Goal: Obtain resource: Obtain resource

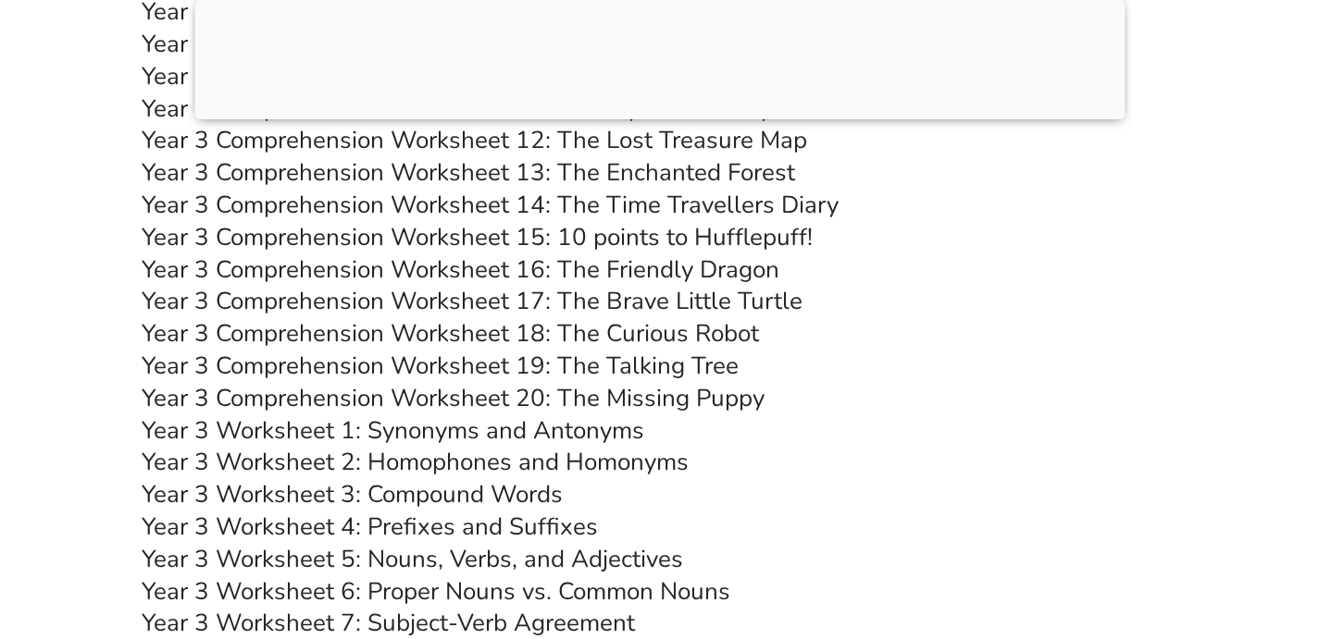
scroll to position [7066, 0]
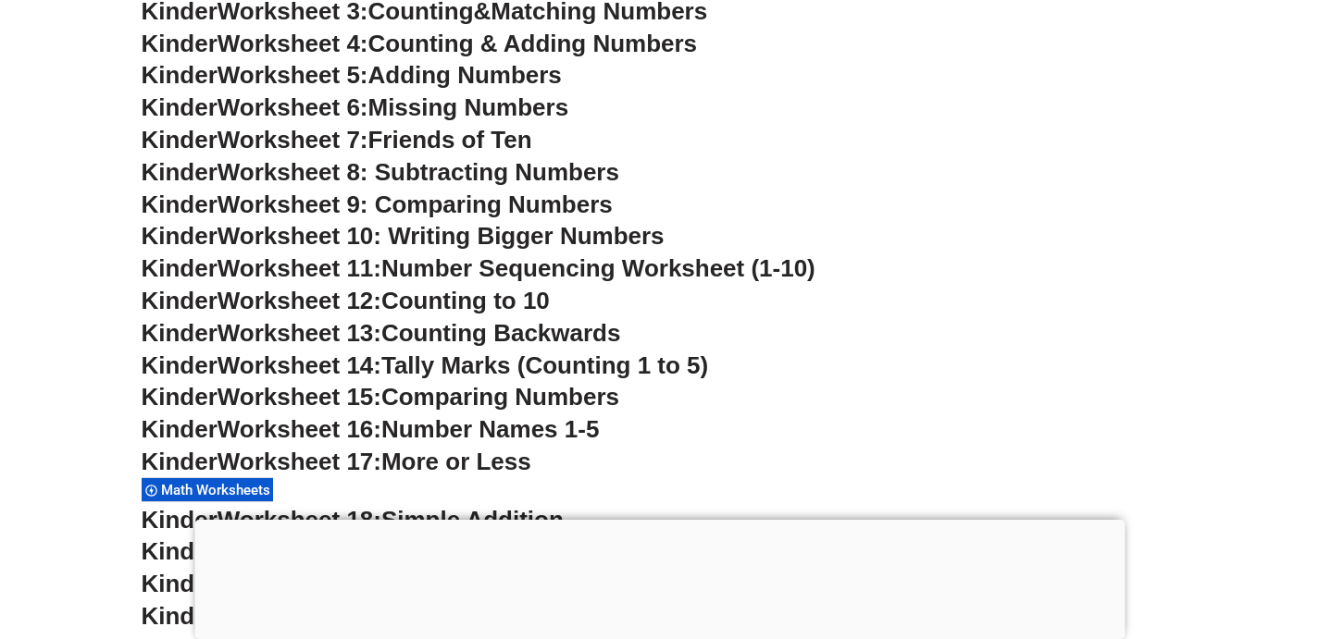
scroll to position [553, 0]
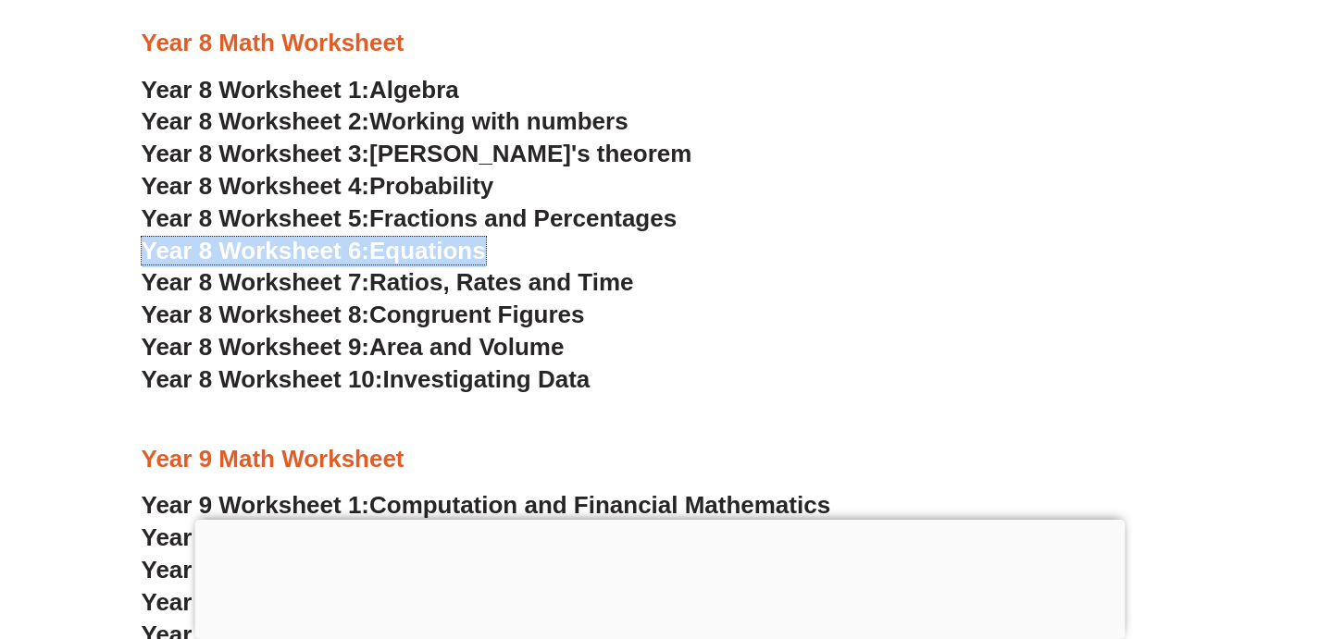
scroll to position [6000, 0]
